Goal: Complete application form

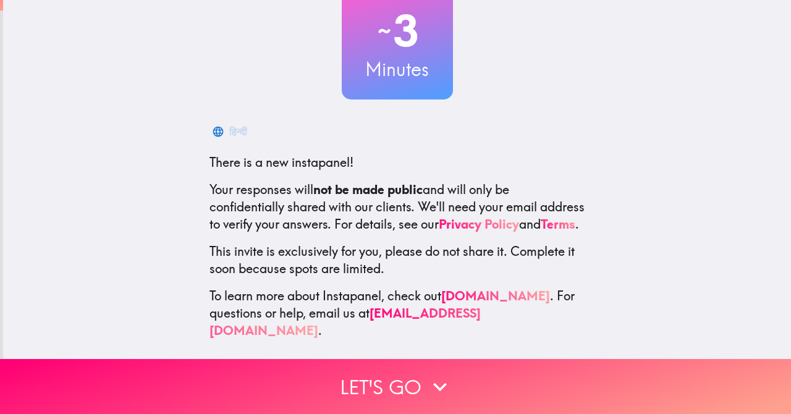
scroll to position [89, 0]
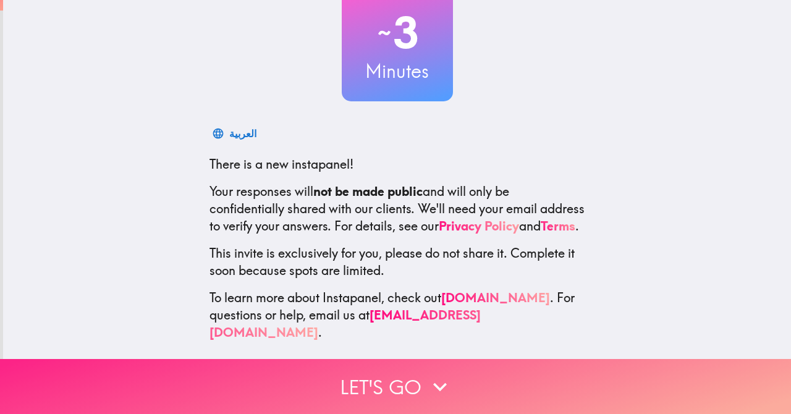
click at [398, 387] on button "Let's go" at bounding box center [395, 386] width 791 height 55
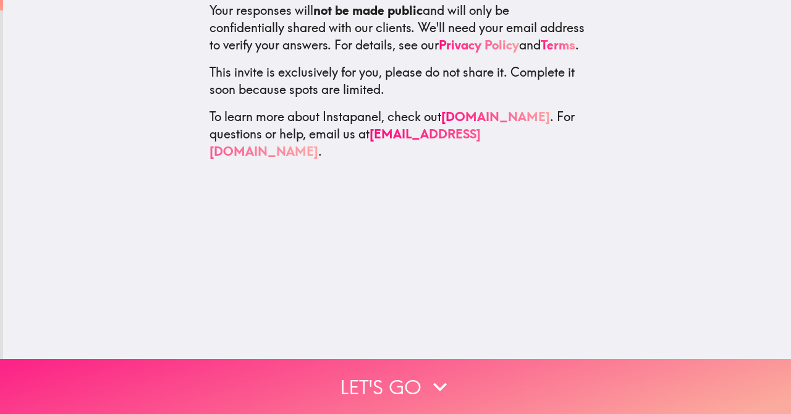
scroll to position [0, 0]
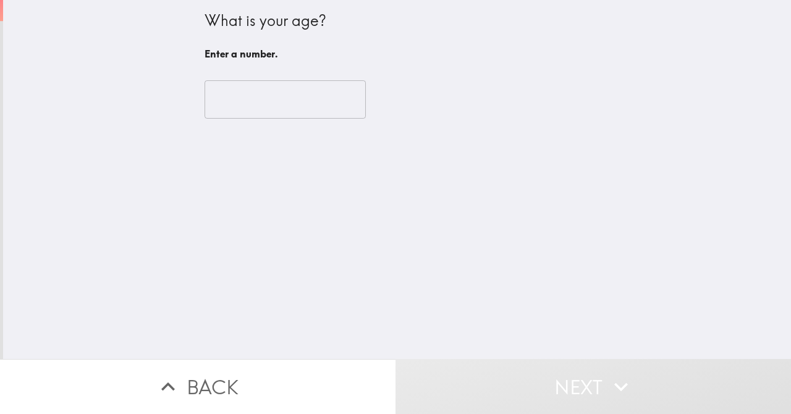
click at [284, 103] on input "number" at bounding box center [285, 99] width 161 height 38
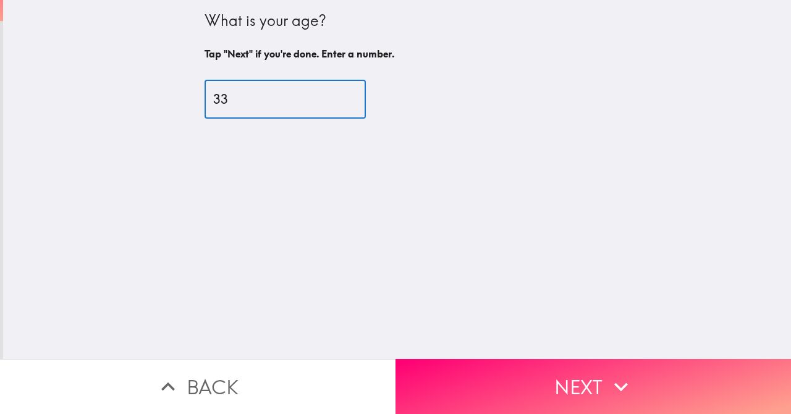
type input "33"
click at [590, 374] on button "Next" at bounding box center [594, 386] width 396 height 55
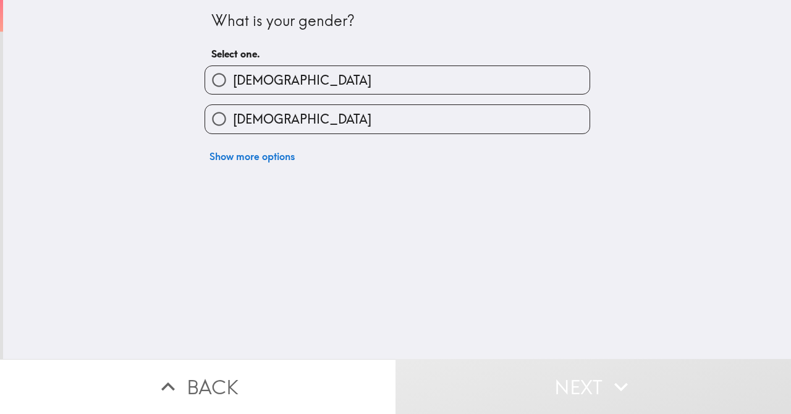
click at [270, 90] on label "[DEMOGRAPHIC_DATA]" at bounding box center [397, 80] width 385 height 28
click at [233, 90] on input "[DEMOGRAPHIC_DATA]" at bounding box center [219, 80] width 28 height 28
radio input "true"
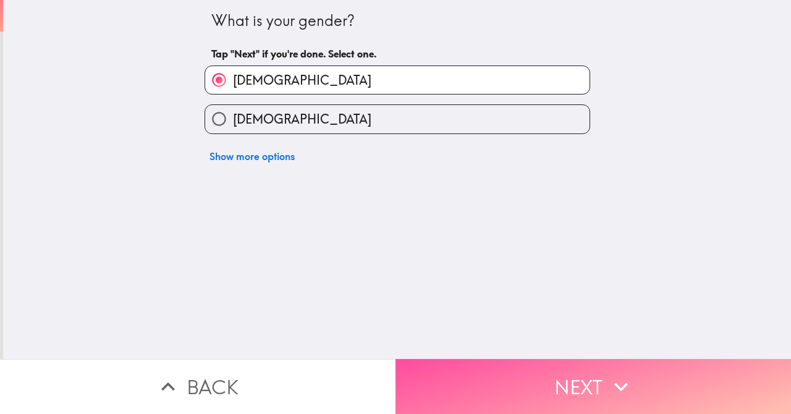
click at [542, 391] on button "Next" at bounding box center [594, 386] width 396 height 55
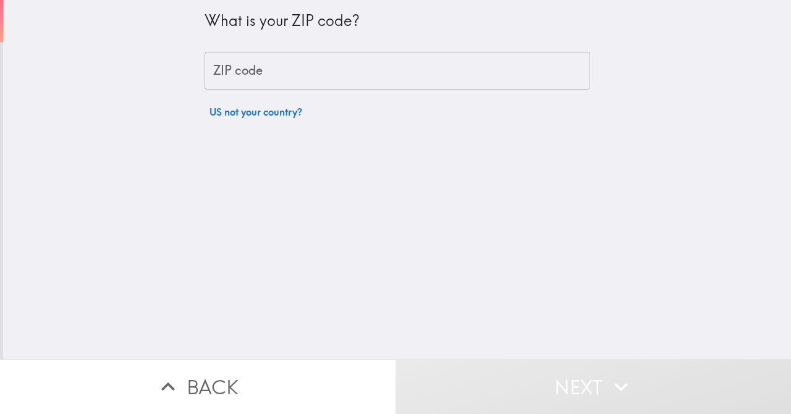
click at [291, 78] on input "ZIP code" at bounding box center [398, 71] width 386 height 38
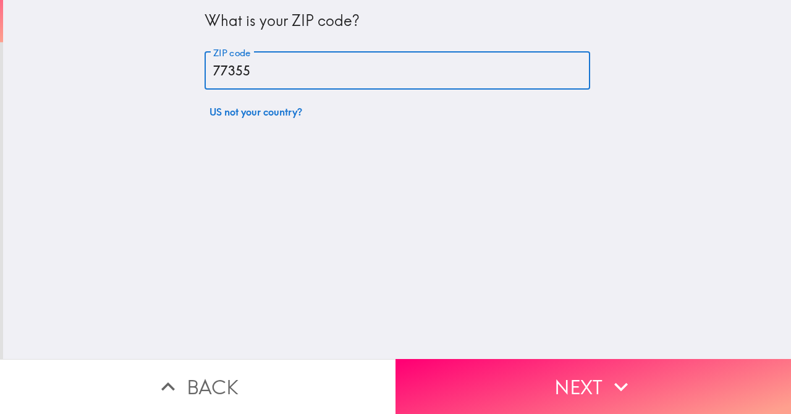
type input "77355"
click at [566, 382] on button "Next" at bounding box center [594, 386] width 396 height 55
